Goal: Information Seeking & Learning: Check status

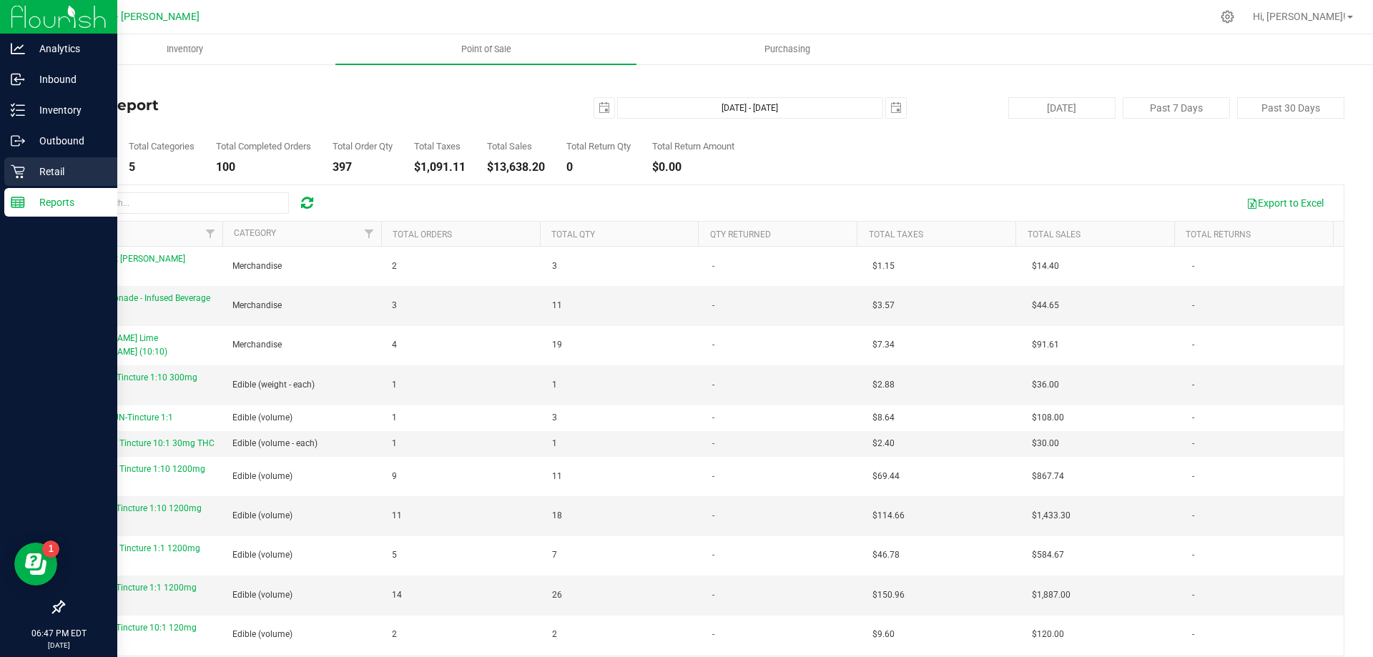
click at [15, 167] on icon at bounding box center [18, 172] width 14 height 14
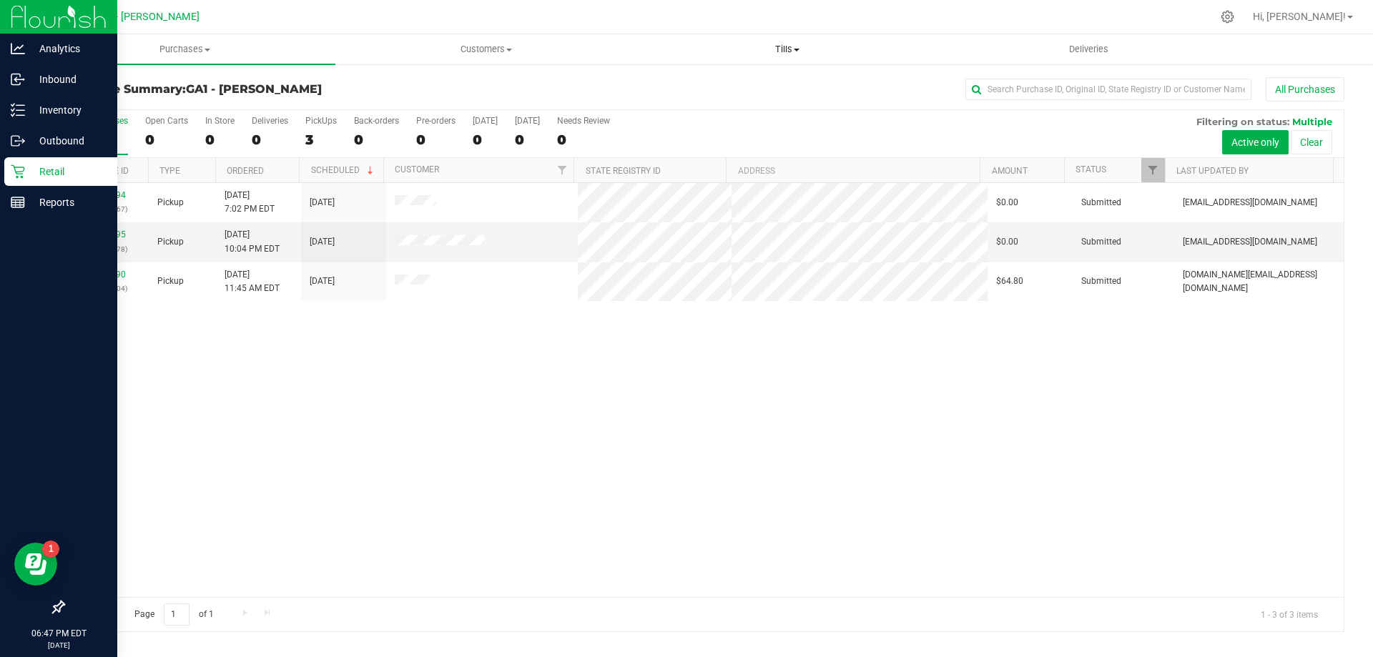
click at [796, 46] on span "Tills" at bounding box center [787, 49] width 300 height 13
click at [710, 89] on span "Manage tills" at bounding box center [684, 86] width 97 height 12
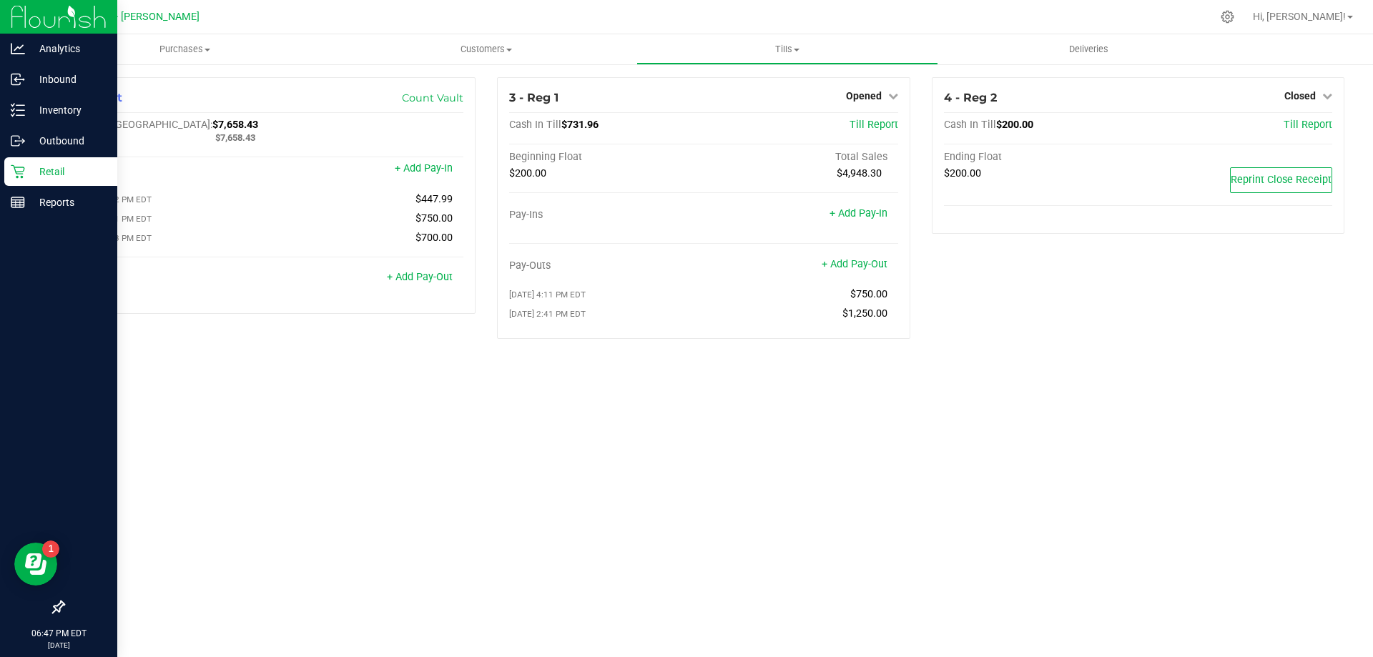
click at [1138, 416] on div "Purchases Summary of purchases Fulfillment All purchases Customers All customer…" at bounding box center [703, 345] width 1338 height 623
click at [1302, 185] on span "Reprint Close Receipt" at bounding box center [1280, 180] width 101 height 12
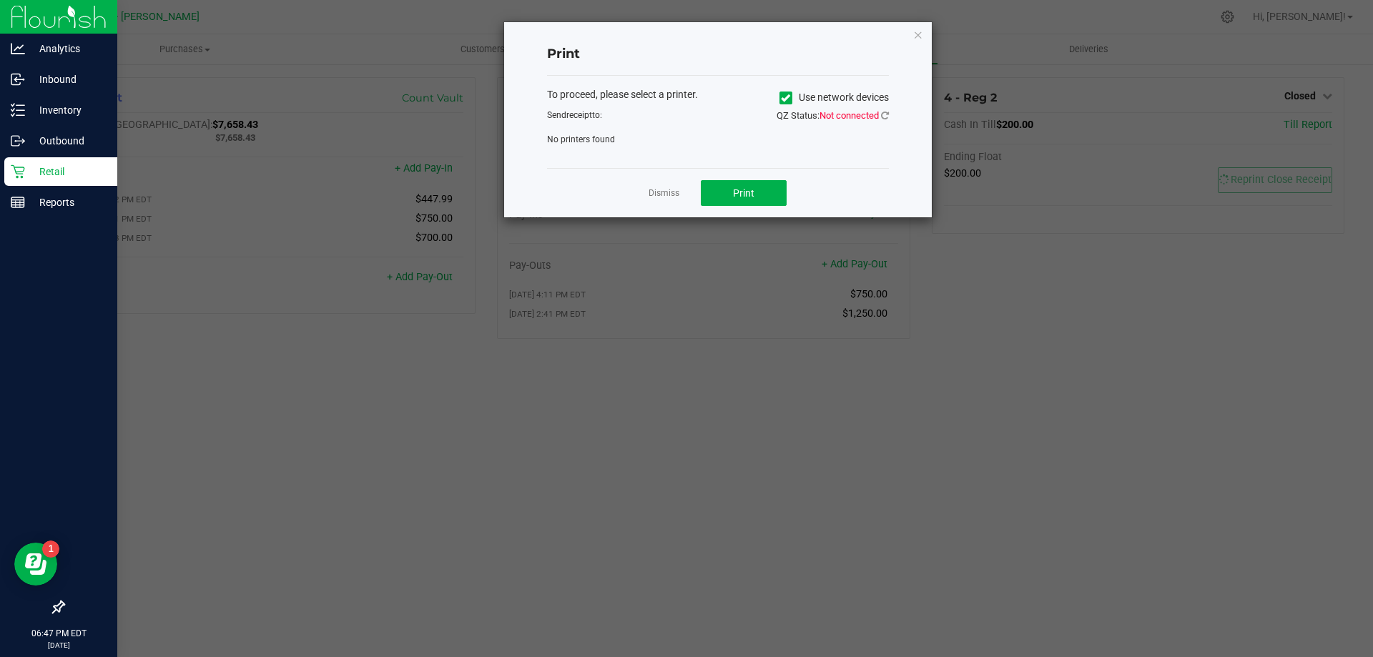
click at [1079, 284] on ngb-modal-window "Print To proceed, please select a printer. Use network devices Send receipt to:…" at bounding box center [691, 328] width 1383 height 657
click at [921, 34] on icon "button" at bounding box center [918, 34] width 10 height 17
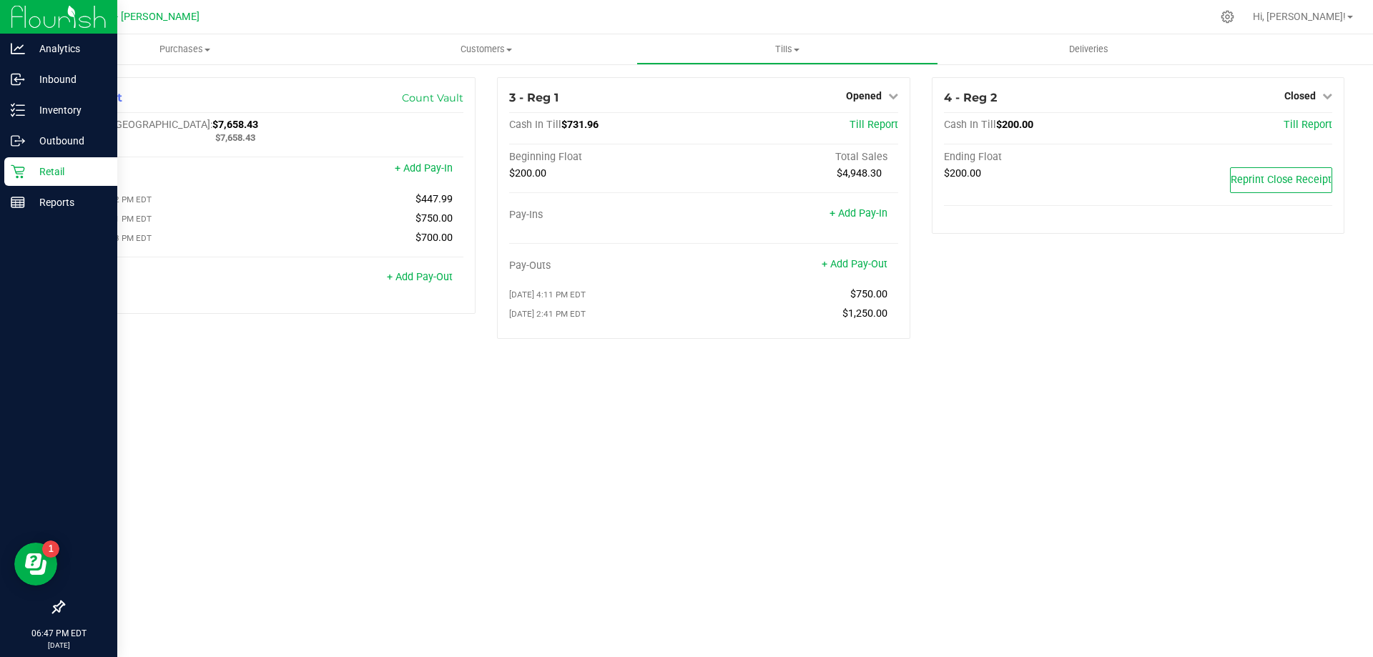
click at [1020, 321] on div "4 - Reg 2 Closed Open Till Cash In Till $200.00 Till Report Ending Float $200.0…" at bounding box center [1138, 213] width 434 height 273
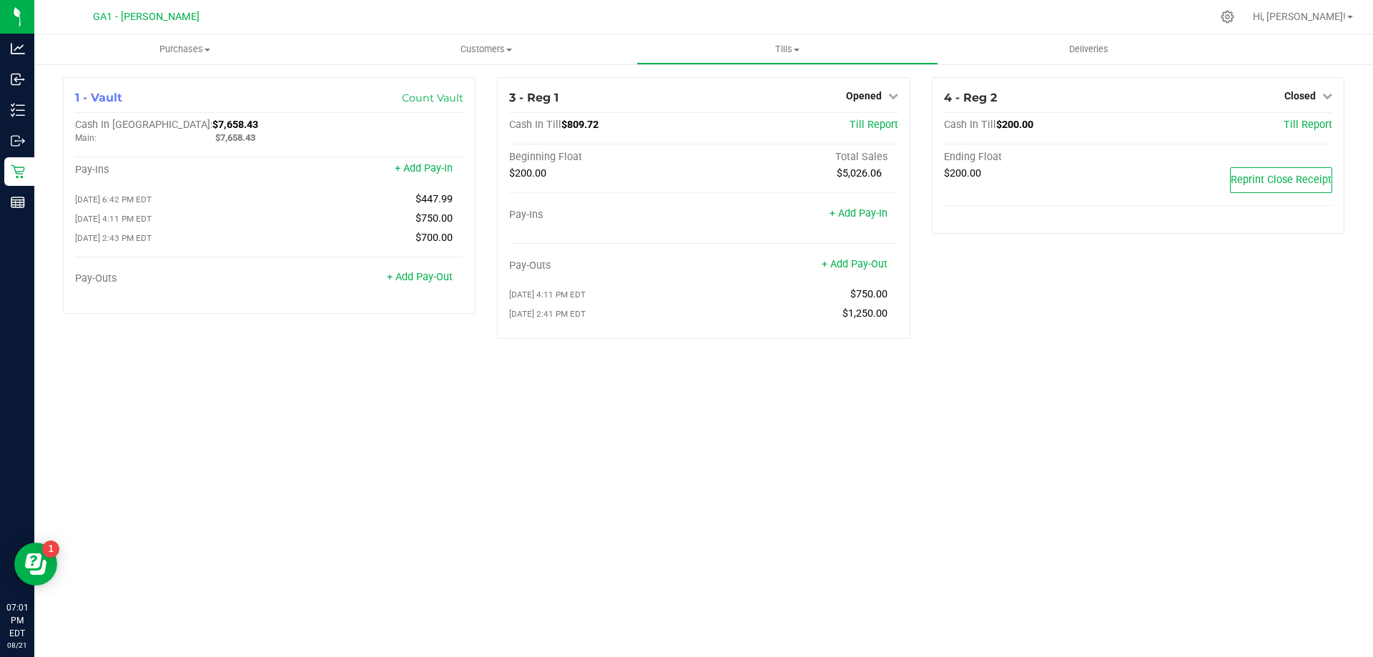
click at [536, 455] on div "Purchases Summary of purchases Fulfillment All purchases Customers All customer…" at bounding box center [703, 345] width 1338 height 623
click at [947, 398] on div "Purchases Summary of purchases Fulfillment All purchases Customers All customer…" at bounding box center [703, 345] width 1338 height 623
click at [487, 433] on div "Purchases Summary of purchases Fulfillment All purchases Customers All customer…" at bounding box center [703, 345] width 1338 height 623
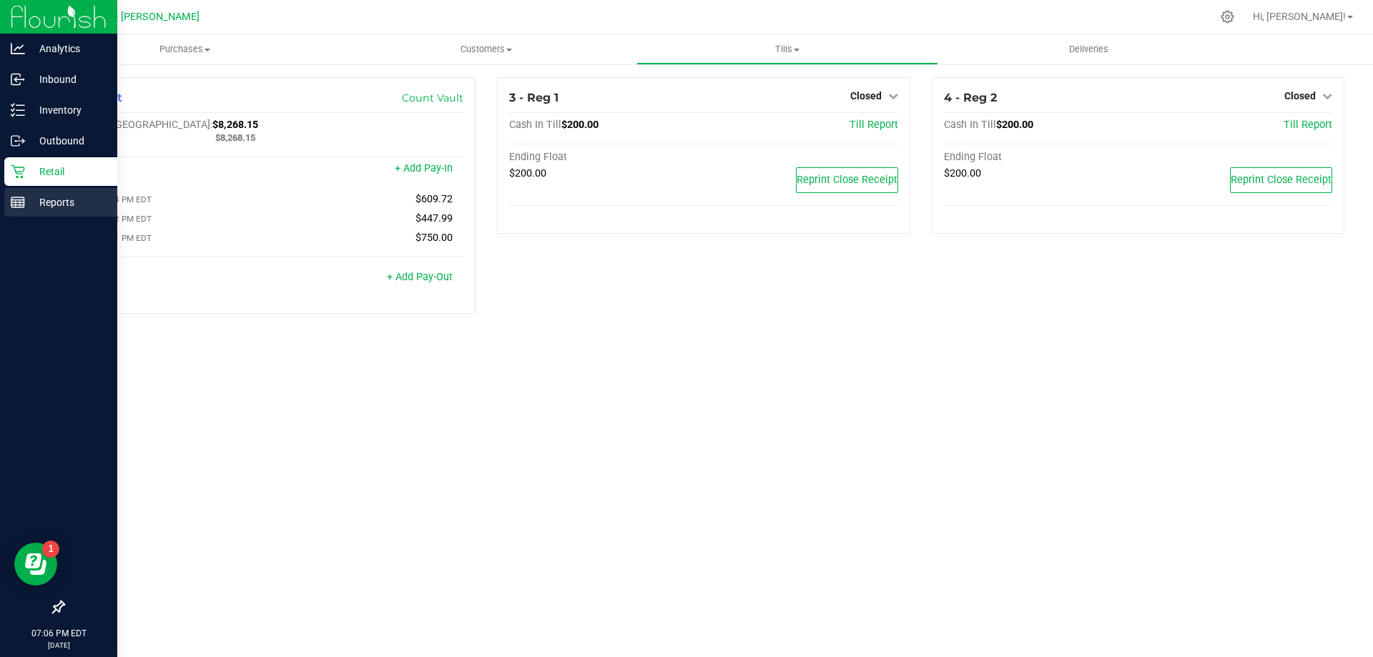
click at [26, 204] on p "Reports" at bounding box center [68, 202] width 86 height 17
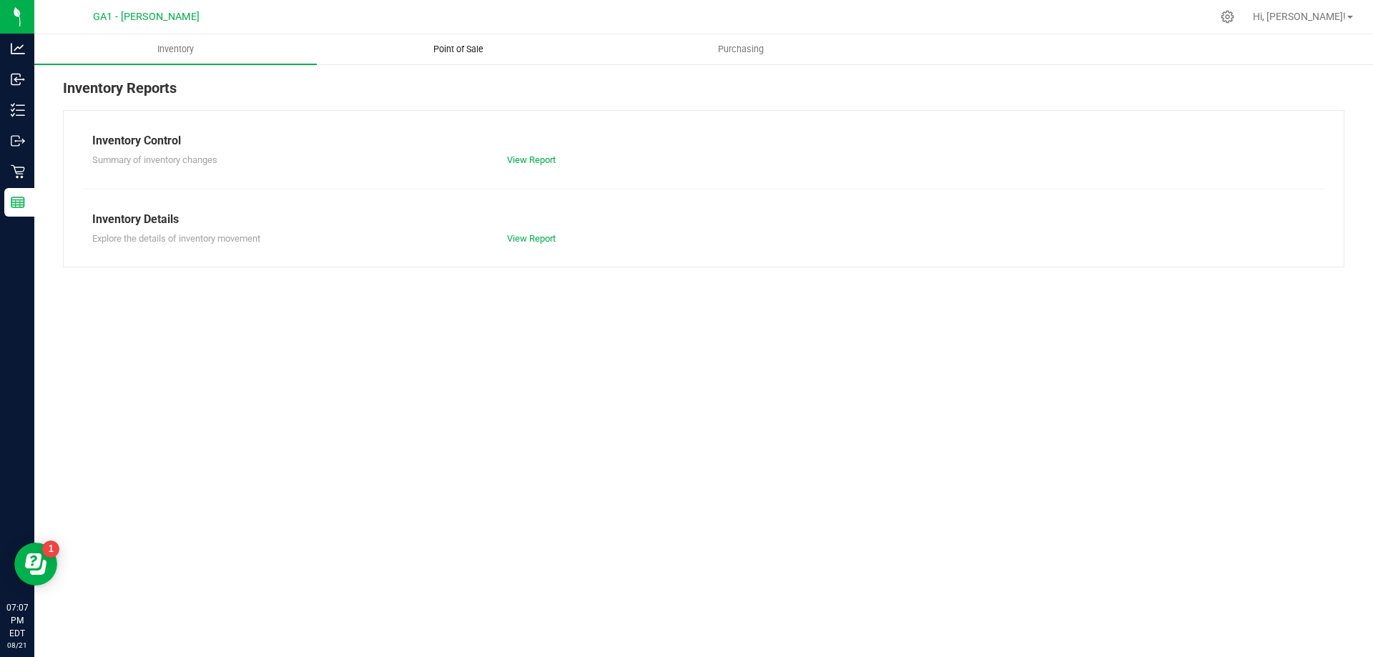
click at [453, 41] on uib-tab-heading "Point of Sale" at bounding box center [457, 49] width 281 height 29
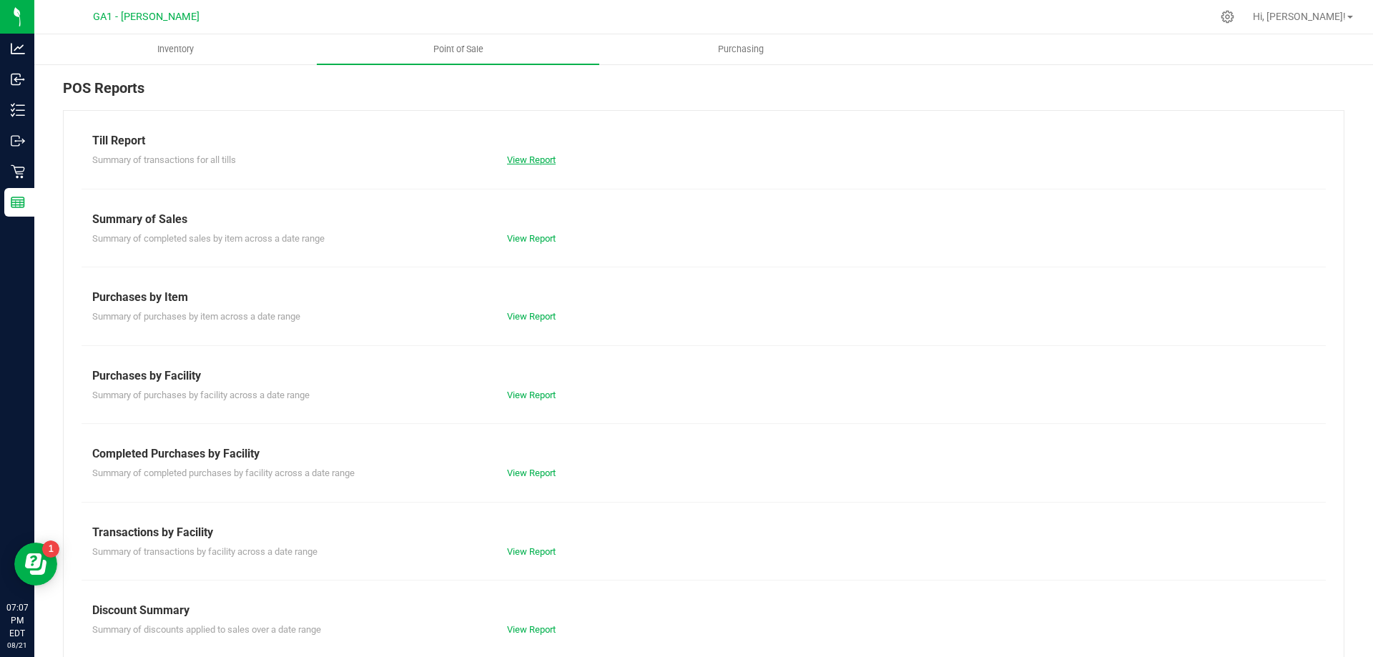
click at [543, 154] on link "View Report" at bounding box center [531, 159] width 49 height 11
